Goal: Task Accomplishment & Management: Complete application form

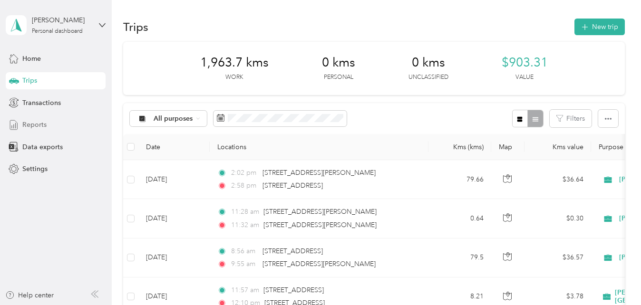
click at [26, 132] on div "Reports" at bounding box center [56, 125] width 100 height 17
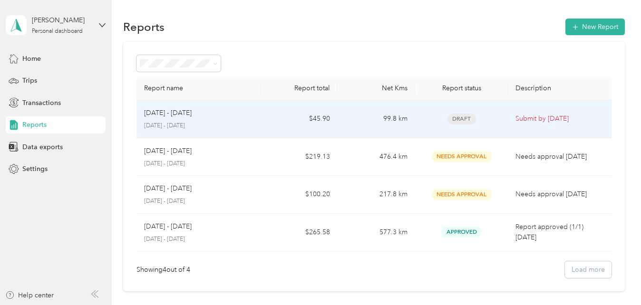
click at [518, 119] on p "Submit by [DATE]" at bounding box center [560, 119] width 88 height 10
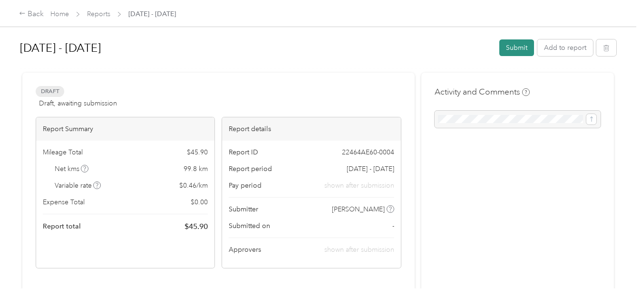
click at [517, 50] on button "Submit" at bounding box center [516, 47] width 35 height 17
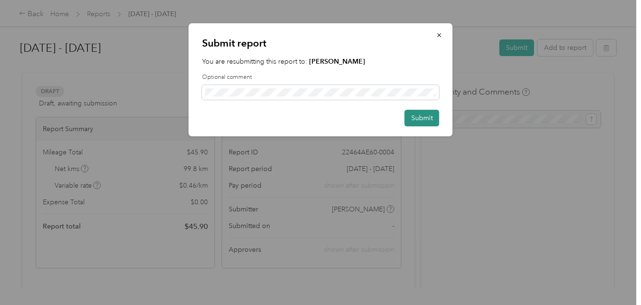
click at [417, 112] on button "Submit" at bounding box center [422, 118] width 35 height 17
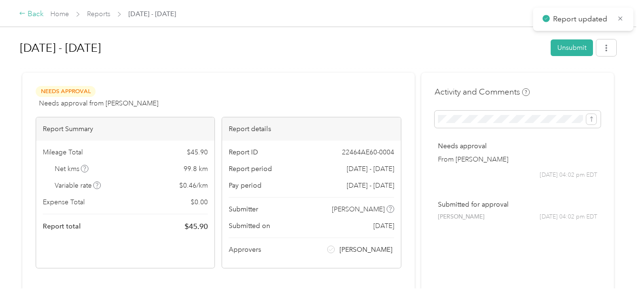
click at [33, 15] on div "Back" at bounding box center [31, 14] width 25 height 11
